Goal: Task Accomplishment & Management: Use online tool/utility

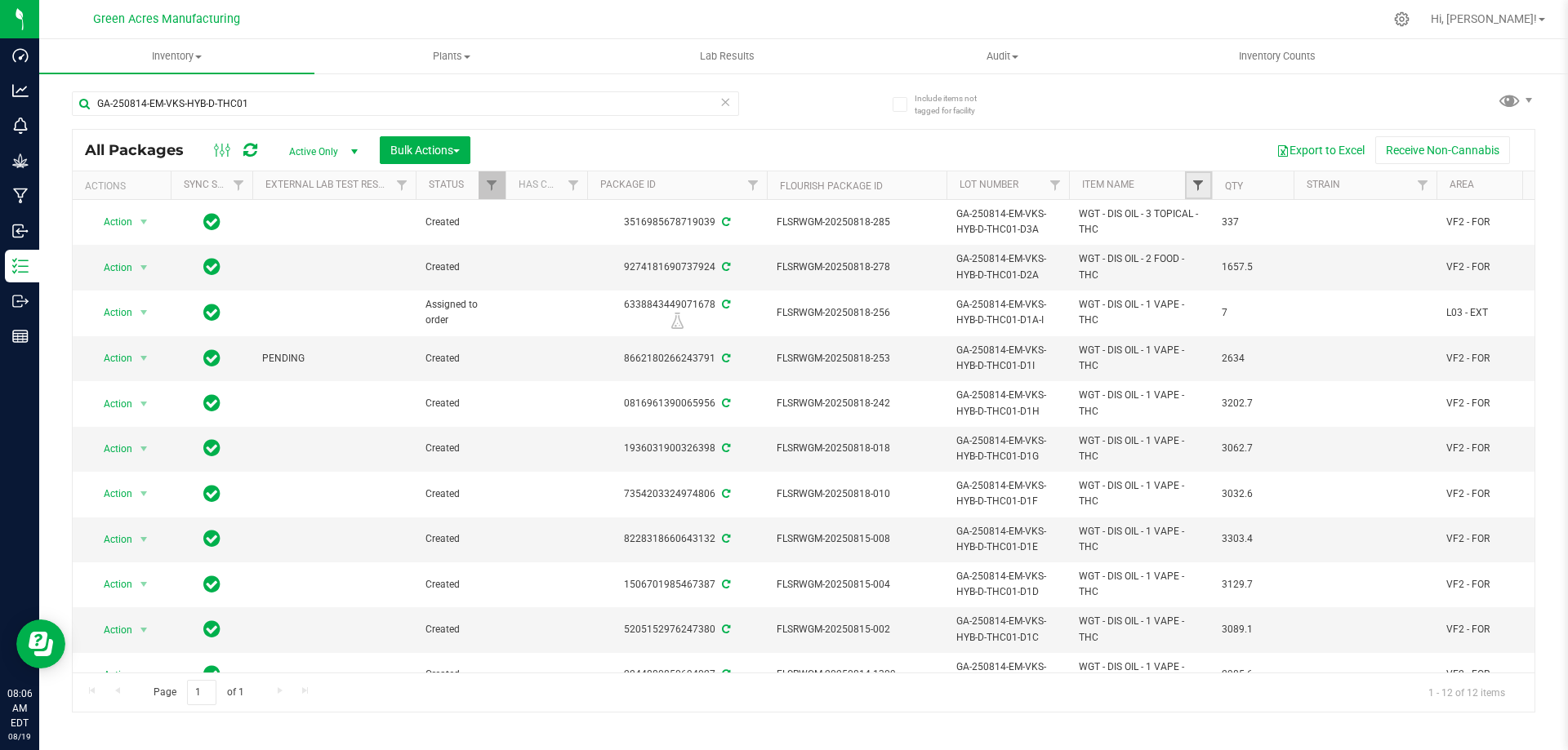
click at [1199, 182] on span "Filter" at bounding box center [1198, 185] width 13 height 13
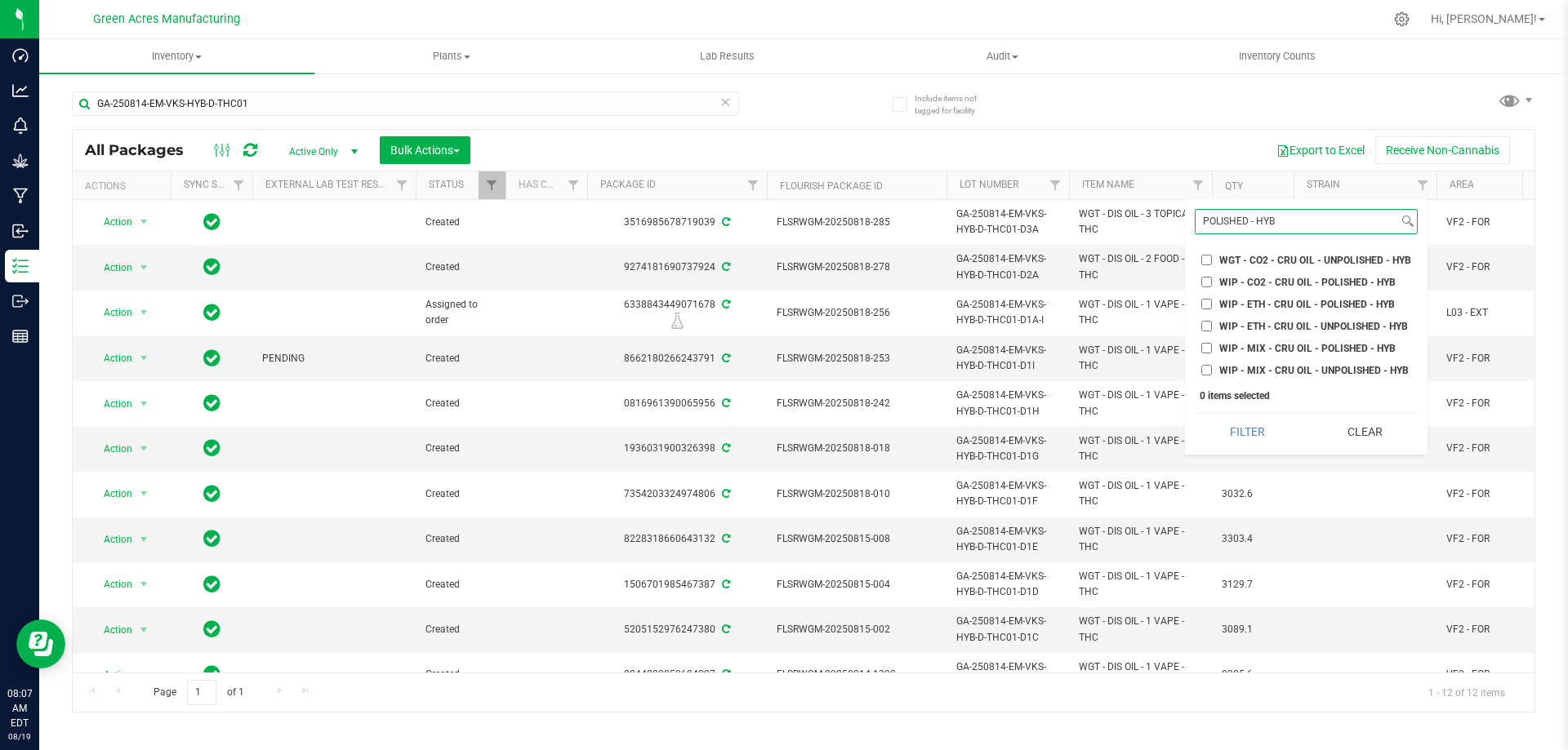
type input "POLISHED - HYB"
click at [1203, 350] on input "WIP - MIX - CRU OIL - POLISHED - HYB" at bounding box center [1206, 348] width 11 height 11
checkbox input "true"
click at [1205, 304] on input "WIP - ETH - CRU OIL - POLISHED - HYB" at bounding box center [1206, 304] width 11 height 11
checkbox input "true"
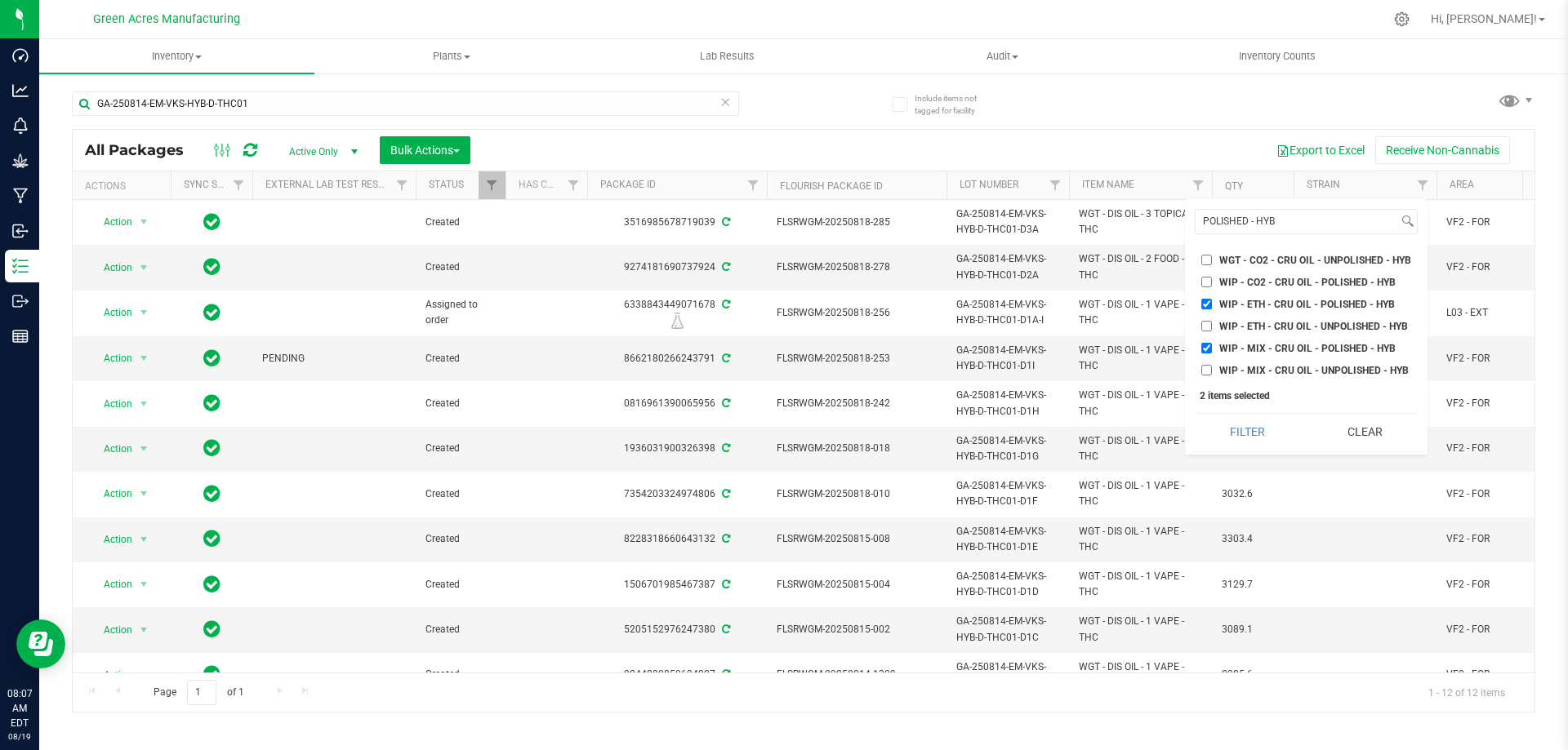
click at [1207, 282] on input "WIP - CO2 - CRU OIL - POLISHED - HYB" at bounding box center [1206, 281] width 11 height 11
checkbox input "true"
click at [1248, 429] on button "Filter" at bounding box center [1247, 431] width 105 height 36
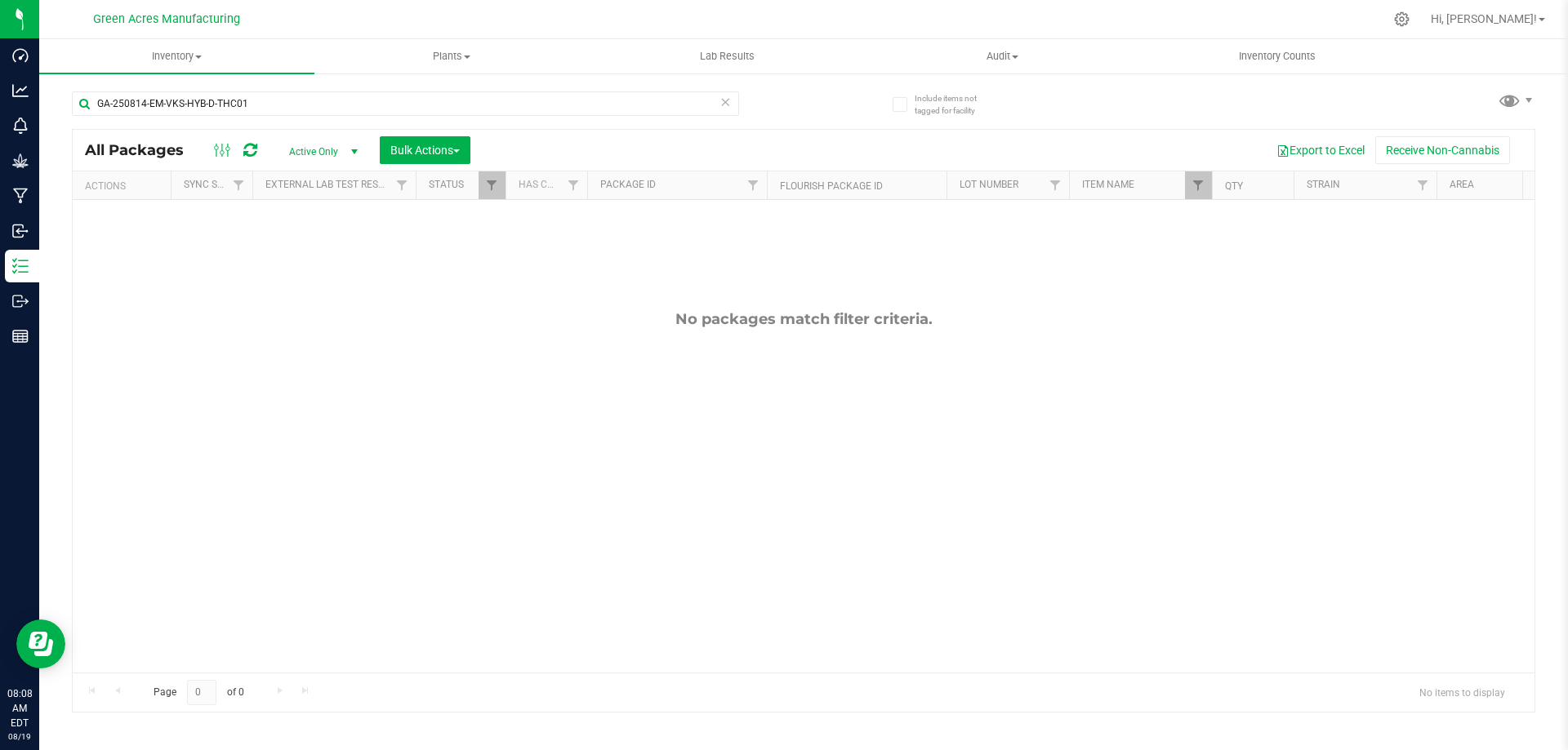
click at [722, 103] on icon at bounding box center [725, 101] width 12 height 20
